Goal: Task Accomplishment & Management: Manage account settings

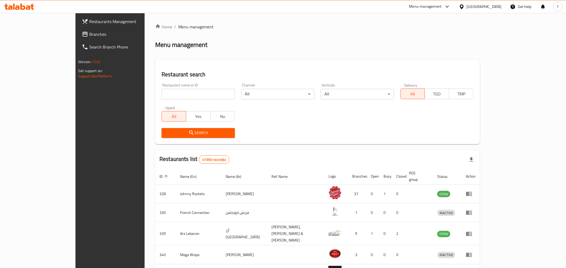
click at [162, 93] on input "search" at bounding box center [198, 94] width 73 height 11
click button "Search" at bounding box center [198, 133] width 73 height 10
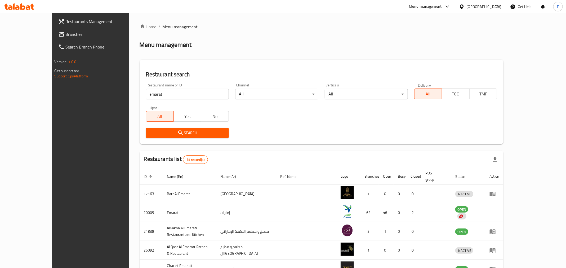
click at [277, 55] on div "Home / Menu management Menu management Restaurant search Restaurant name or ID …" at bounding box center [322, 207] width 364 height 367
click at [187, 98] on input "emarat" at bounding box center [187, 94] width 83 height 11
click at [187, 99] on input "emarat" at bounding box center [187, 94] width 83 height 11
type input "bakeria"
click button "Search" at bounding box center [187, 133] width 83 height 10
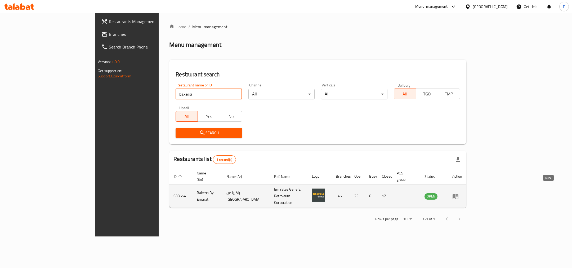
click at [459, 193] on icon "enhanced table" at bounding box center [455, 196] width 6 height 6
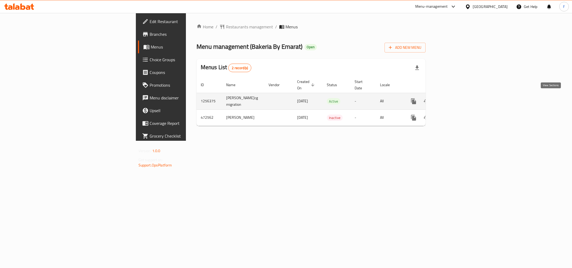
click at [454, 99] on icon "enhanced table" at bounding box center [452, 101] width 5 height 5
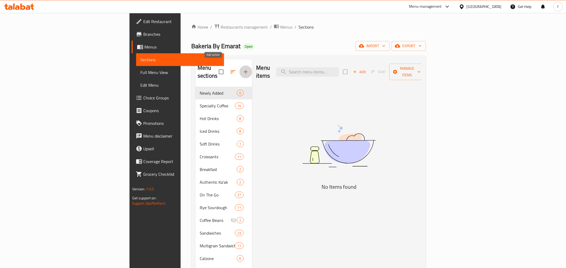
click at [243, 69] on icon "button" at bounding box center [246, 72] width 6 height 6
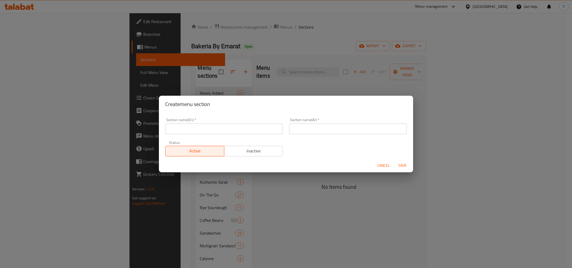
click at [213, 128] on input "text" at bounding box center [224, 128] width 118 height 11
paste input "Crispy Thin Sourdough Panini"
type input "Crispy Thin Sourdough Panini"
click at [322, 128] on input "text" at bounding box center [348, 128] width 118 height 11
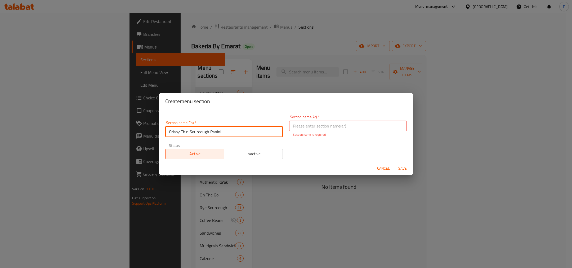
drag, startPoint x: 246, startPoint y: 127, endPoint x: 153, endPoint y: 129, distance: 93.5
click at [153, 129] on div "Create menu section Section name(En)   * Crispy Thin Sourdough Panini Section n…" at bounding box center [286, 134] width 572 height 268
click at [307, 123] on input "text" at bounding box center [348, 126] width 118 height 11
paste input "بانيني العجين المخمر الرقيق والمقرمش"
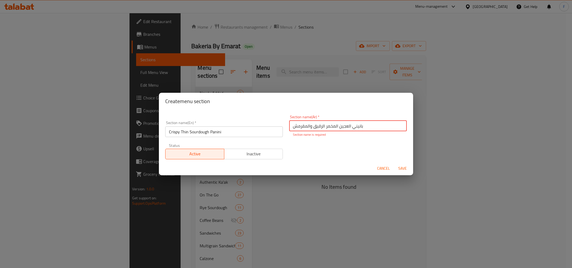
type input "بانيني العجين المخمر الرقيق والمقرمش"
click at [401, 167] on span "Save" at bounding box center [402, 168] width 13 height 7
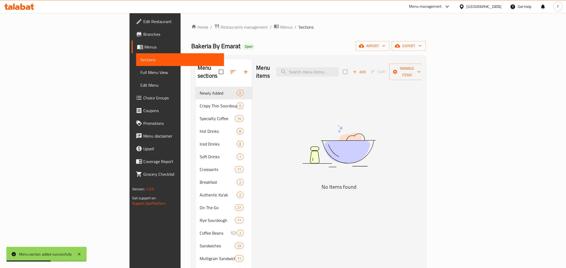
click at [140, 75] on span "Full Menu View" at bounding box center [179, 72] width 79 height 6
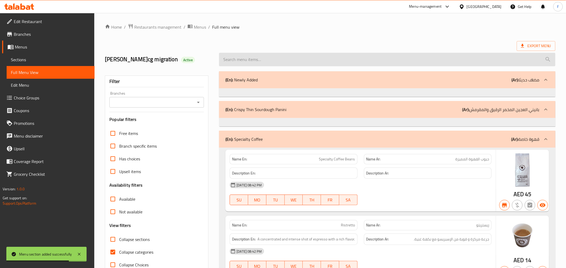
click at [261, 59] on input "search" at bounding box center [387, 60] width 336 height 14
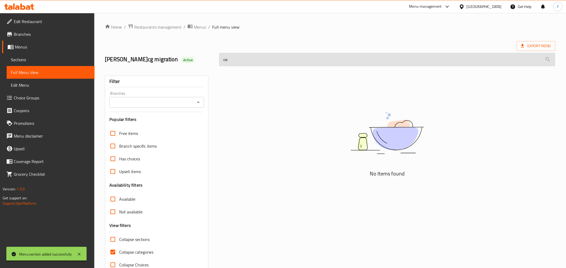
type input "o"
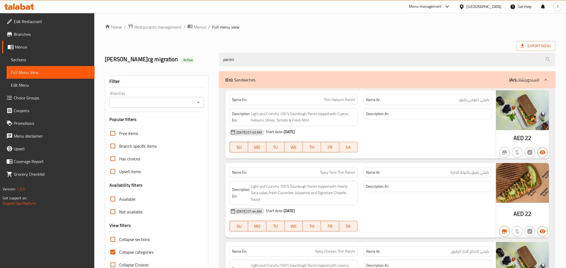
type input "panini"
click at [35, 85] on span "Edit Menu" at bounding box center [50, 85] width 79 height 6
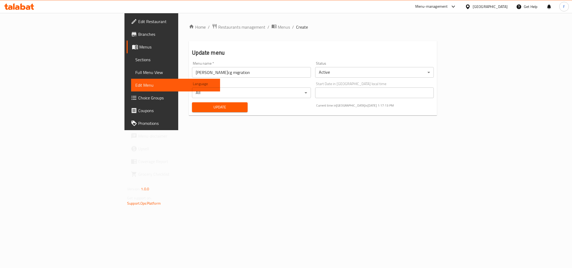
click at [135, 70] on span "Full Menu View" at bounding box center [175, 72] width 81 height 6
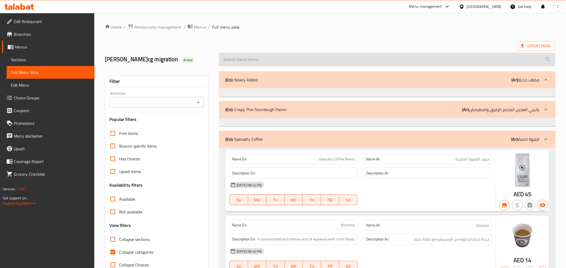
click at [253, 61] on input "search" at bounding box center [387, 60] width 336 height 14
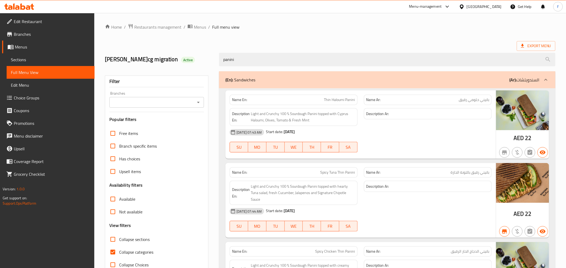
type input "panini"
drag, startPoint x: 365, startPoint y: 80, endPoint x: 377, endPoint y: 42, distance: 39.5
click at [377, 42] on div "Home / Restaurants management / Menus / Full menu view Export Menu Mahmoud Hake…" at bounding box center [330, 251] width 451 height 455
click at [361, 80] on div "(En): Sandwiches (Ar): السندويتشات" at bounding box center [382, 80] width 314 height 6
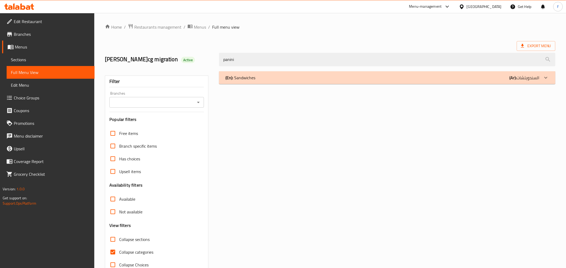
click at [362, 79] on div "(En): Sandwiches (Ar): السندويتشات" at bounding box center [382, 77] width 314 height 6
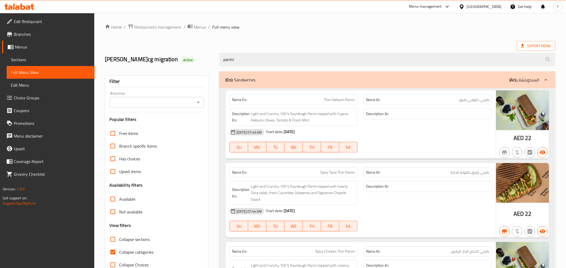
click at [477, 127] on div "[DATE] 07:43 AM Start date: [DATE]" at bounding box center [360, 132] width 268 height 13
click at [402, 122] on div "Description Ar:" at bounding box center [428, 117] width 134 height 24
